Goal: Task Accomplishment & Management: Manage account settings

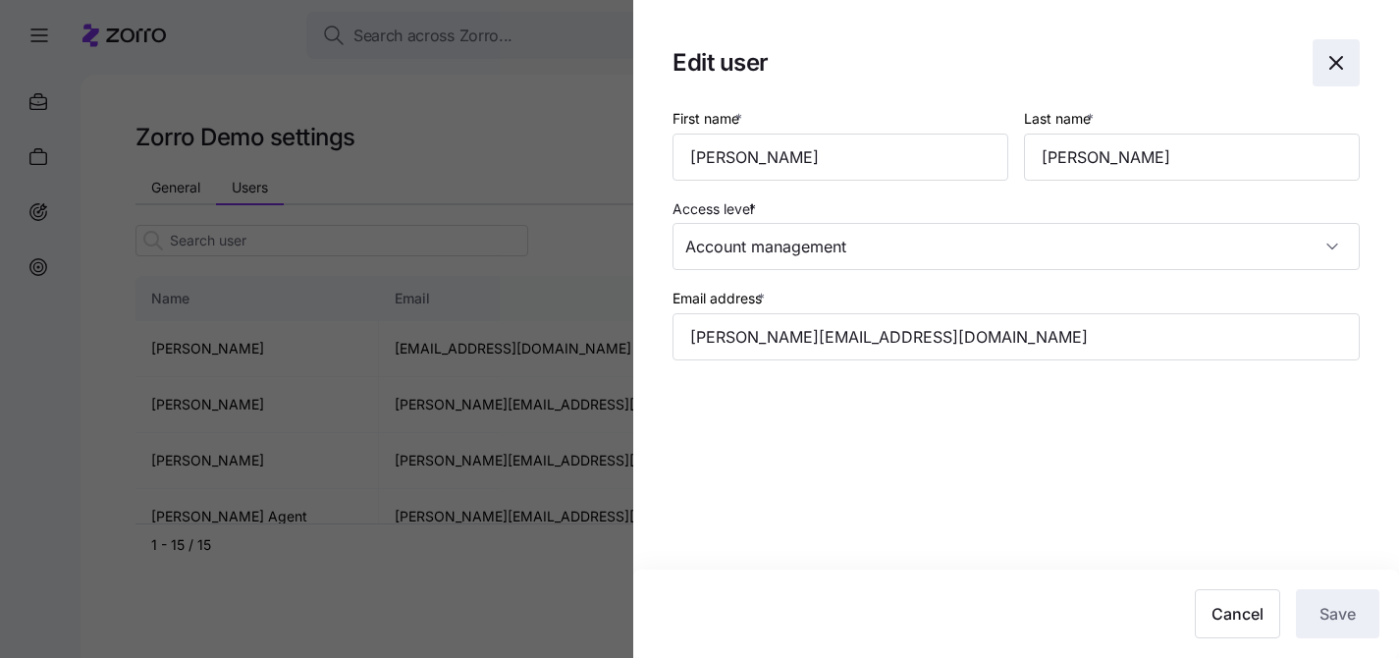
click at [1331, 59] on icon "button" at bounding box center [1336, 63] width 12 height 12
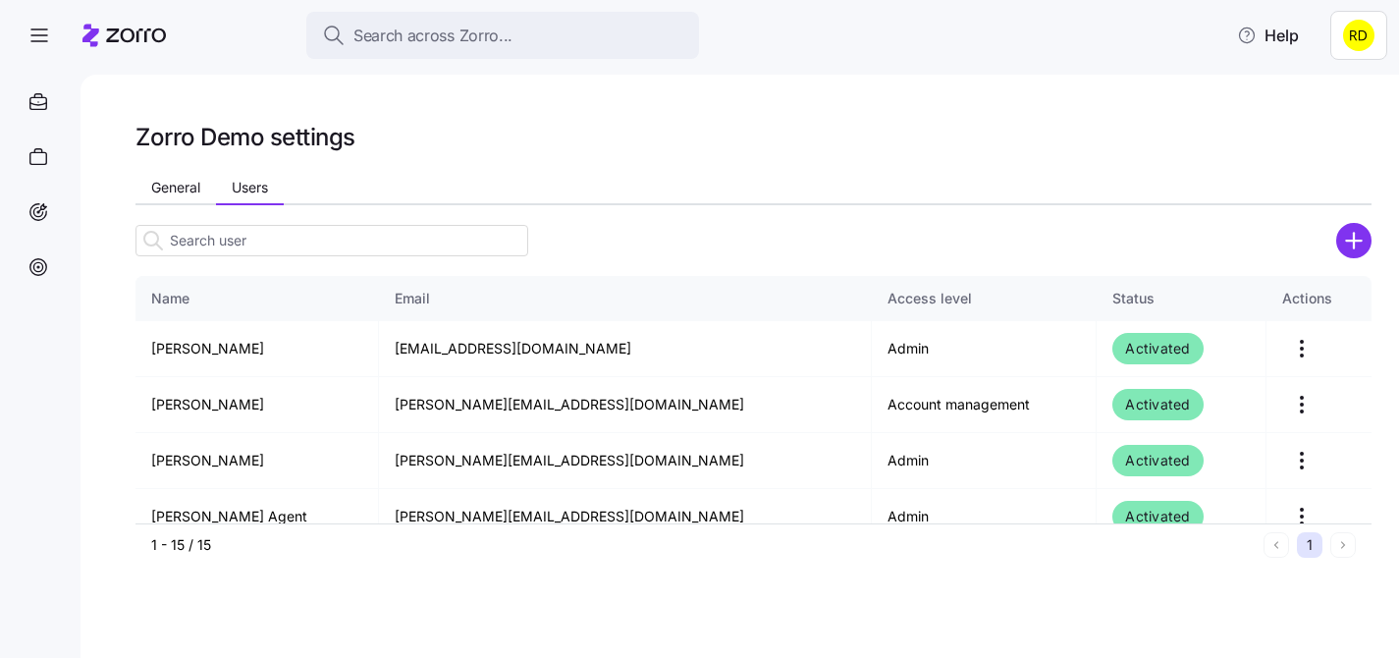
click at [1352, 27] on html "Search across Zorro... Help Zorro Demo settings General Users Name Email Access…" at bounding box center [699, 323] width 1399 height 646
click at [1291, 151] on div "Log out" at bounding box center [1293, 151] width 77 height 22
